Goal: Communication & Community: Ask a question

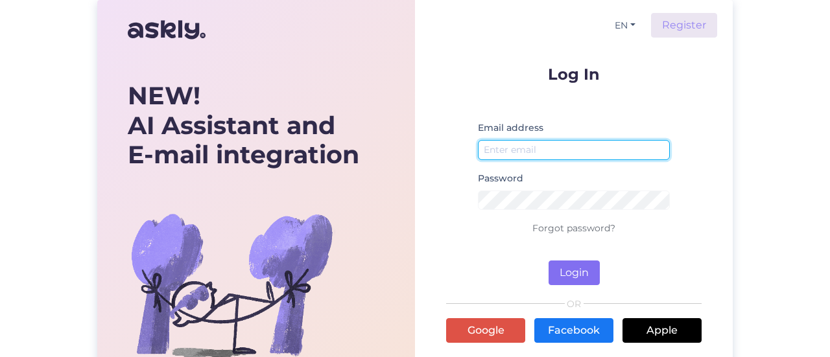
type input "[EMAIL_ADDRESS][DOMAIN_NAME]"
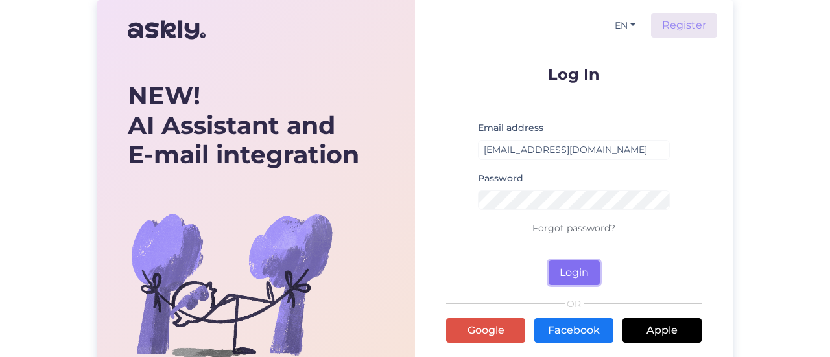
click at [585, 272] on button "Login" at bounding box center [574, 273] width 51 height 25
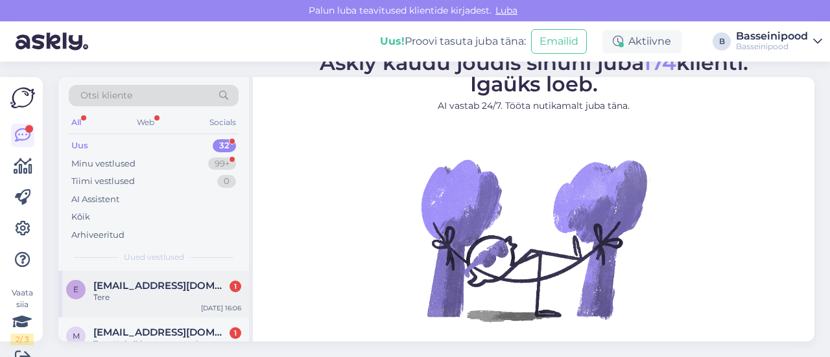
click at [140, 288] on span "[EMAIL_ADDRESS][DOMAIN_NAME]" at bounding box center [160, 286] width 135 height 12
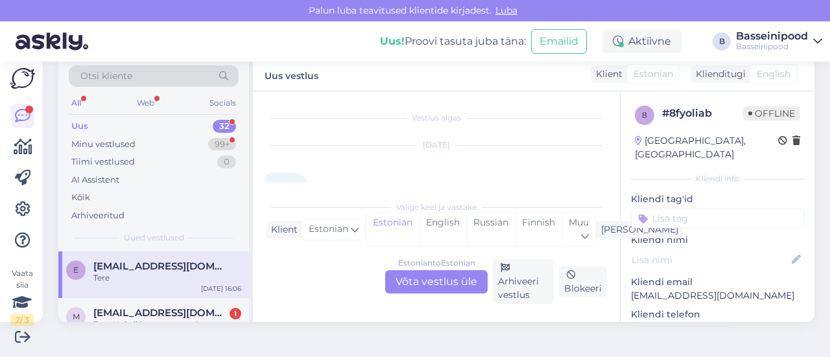
scroll to position [27, 0]
click at [411, 281] on div "Estonian to Estonian Võta vestlus üle" at bounding box center [436, 282] width 103 height 23
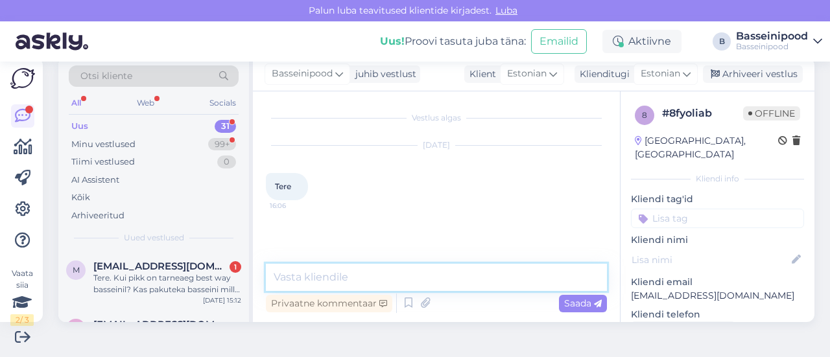
click at [330, 277] on textarea at bounding box center [436, 277] width 341 height 27
type textarea "Tere"
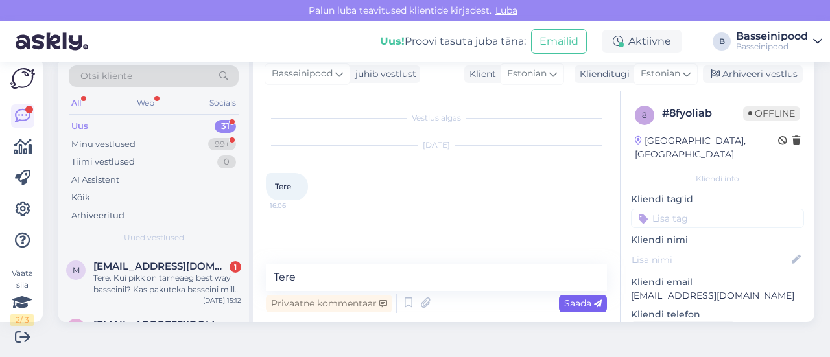
click at [564, 307] on span "Saada" at bounding box center [583, 304] width 38 height 12
